Goal: Task Accomplishment & Management: Manage account settings

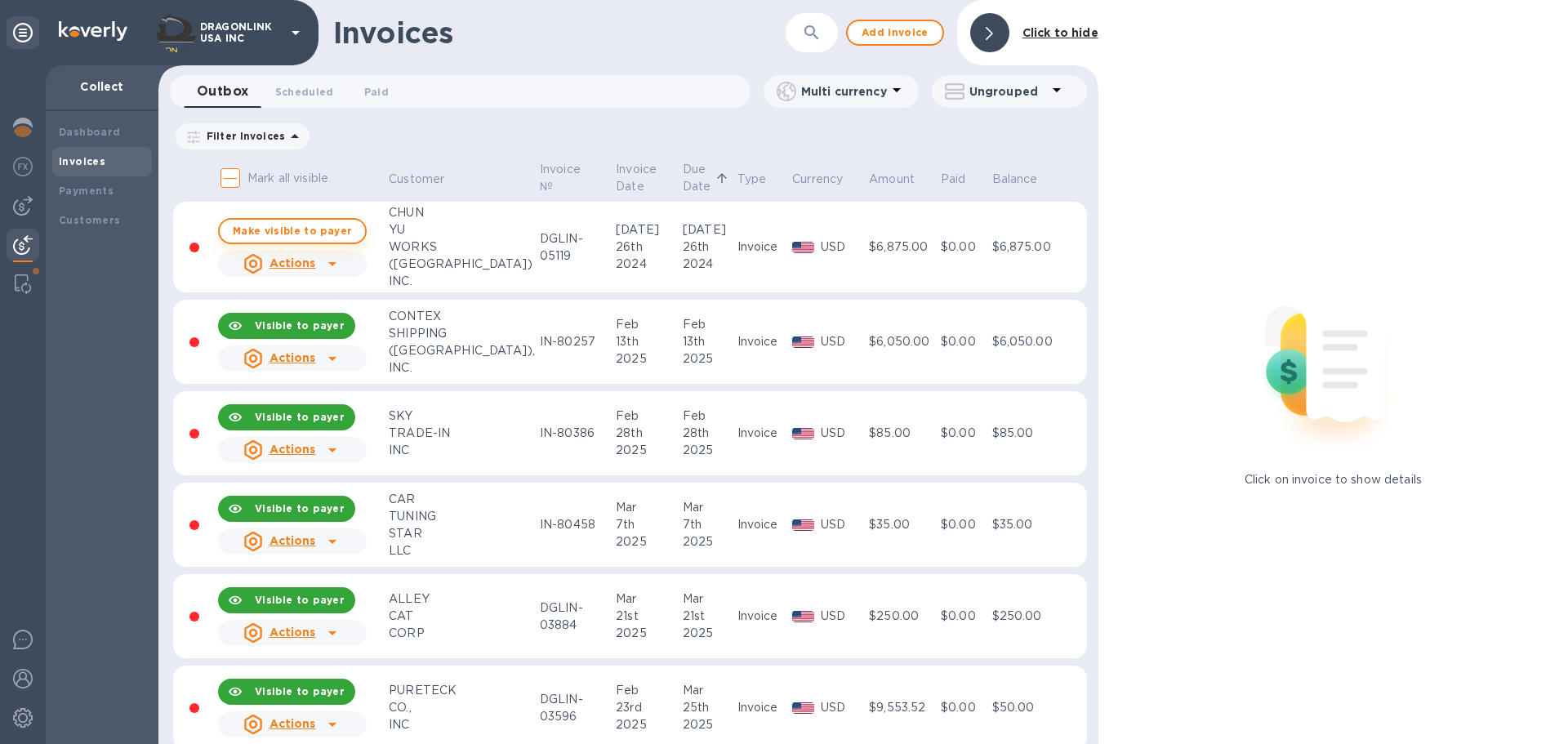
click at [337, 234] on span "Make visible to payer" at bounding box center [292, 230] width 119 height 10
checkbox input "true"
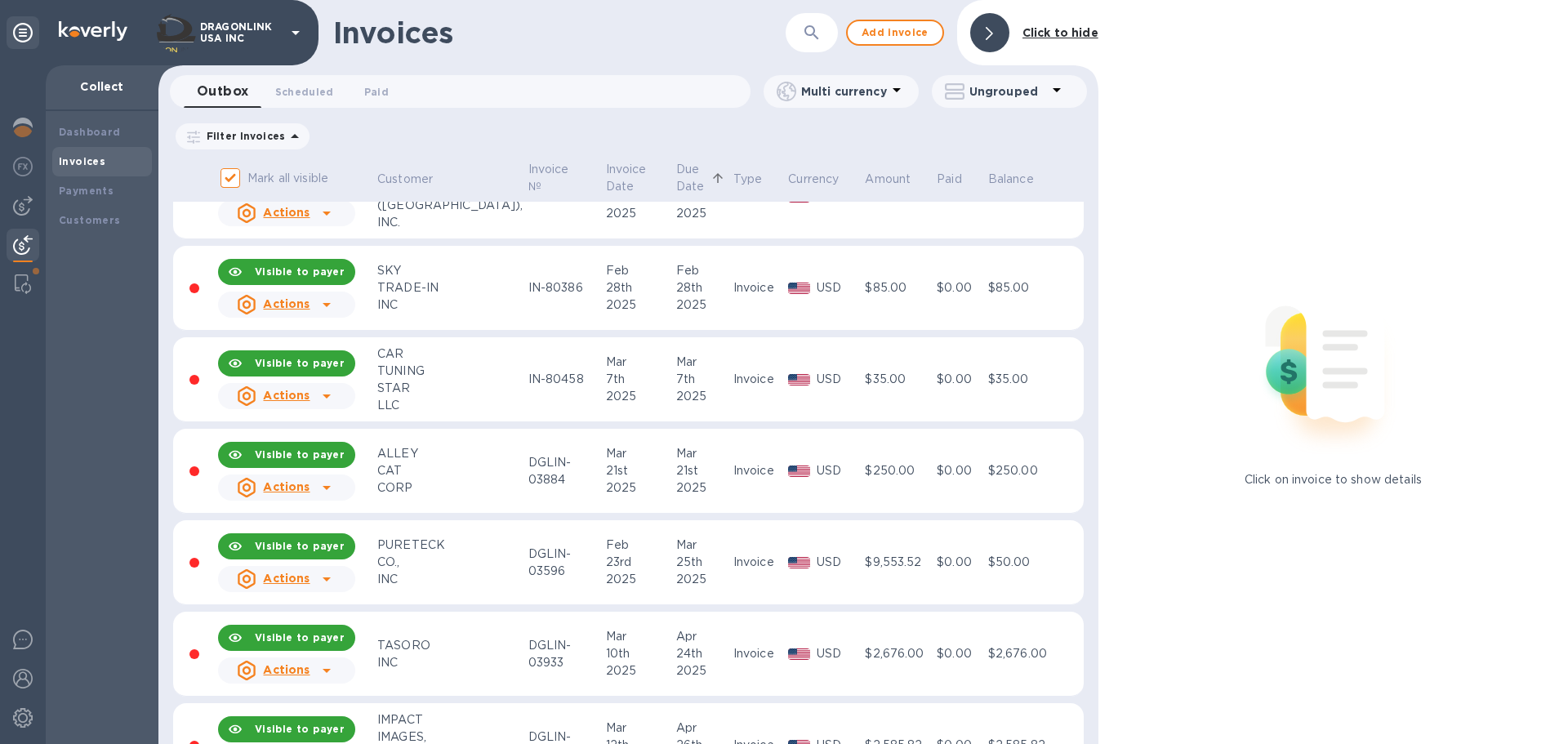
scroll to position [164, 0]
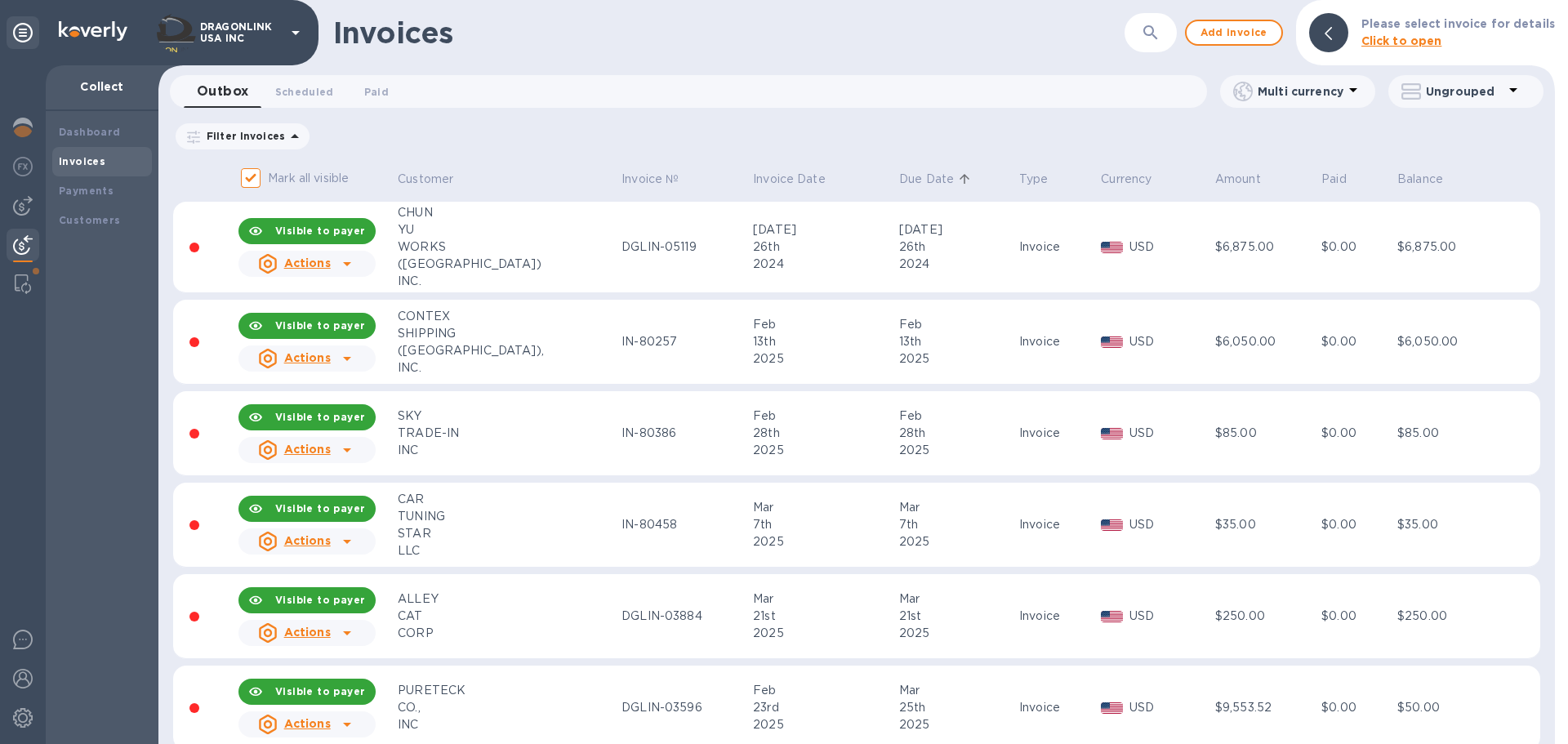
click at [254, 138] on p "Filter Invoices" at bounding box center [242, 136] width 85 height 14
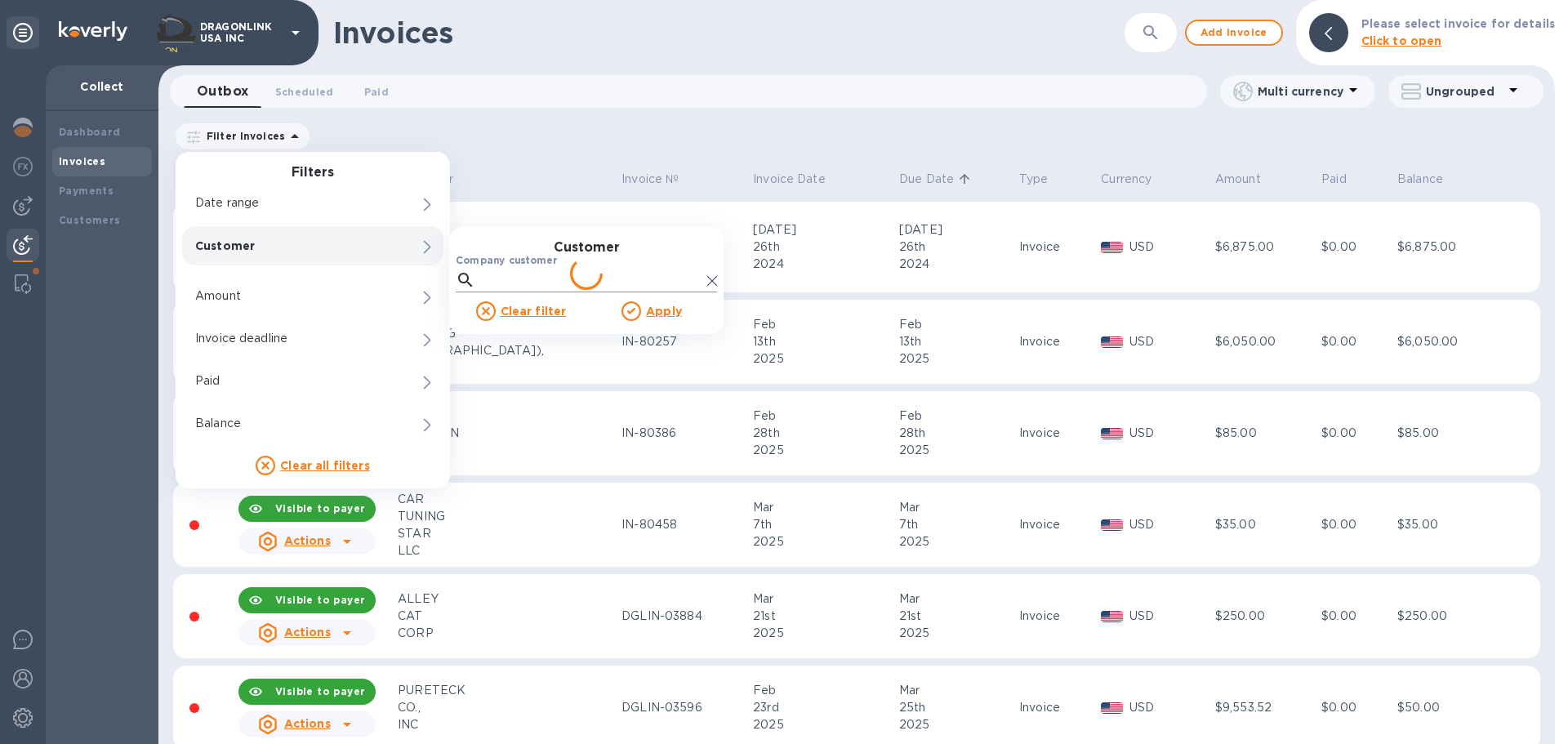
click at [518, 271] on input "Company customer" at bounding box center [591, 280] width 219 height 25
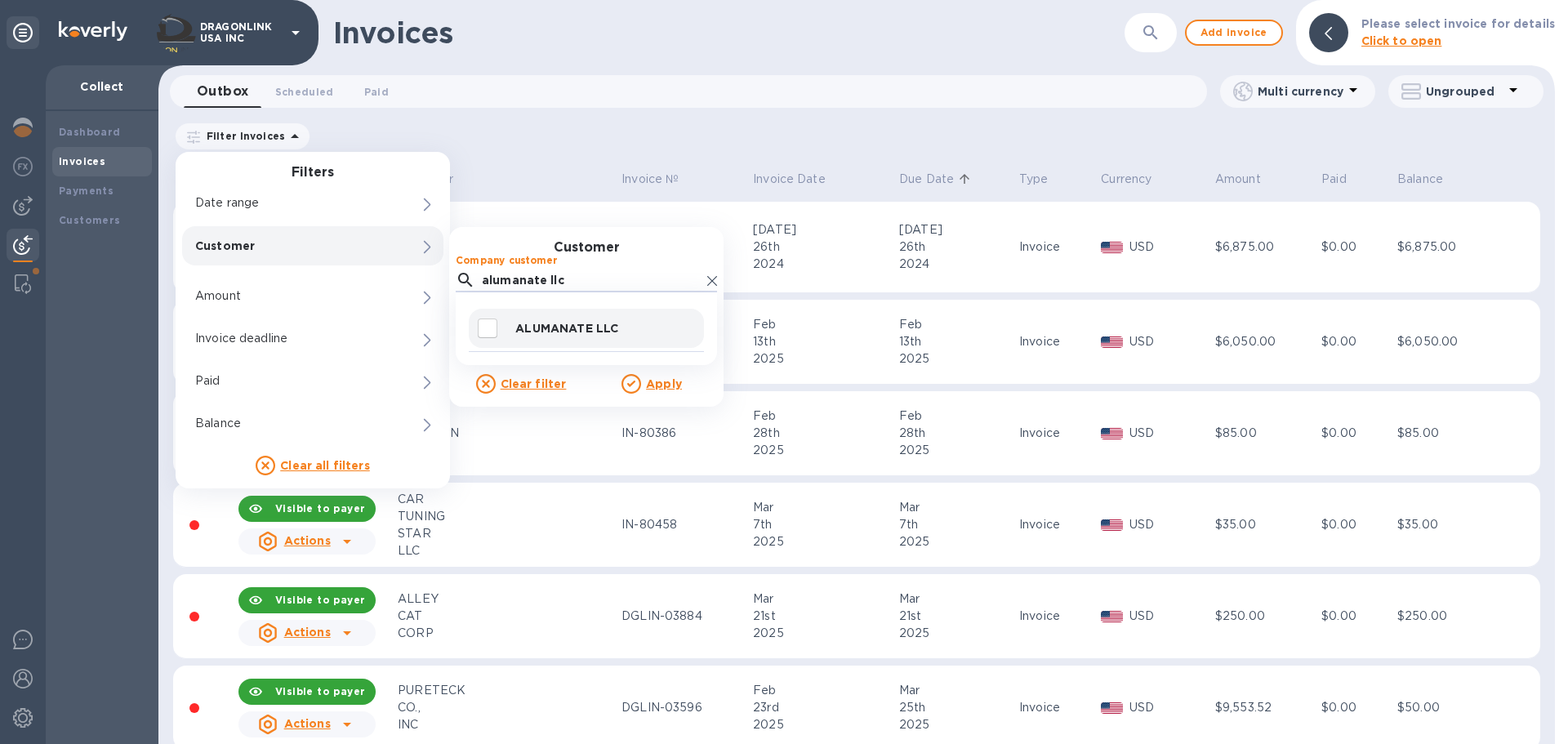
type input "alumanate llc"
click at [583, 319] on div "ALUMANATE LLC" at bounding box center [586, 327] width 235 height 39
checkbox input "true"
click at [648, 389] on u "Apply" at bounding box center [664, 383] width 36 height 13
